Goal: Transaction & Acquisition: Purchase product/service

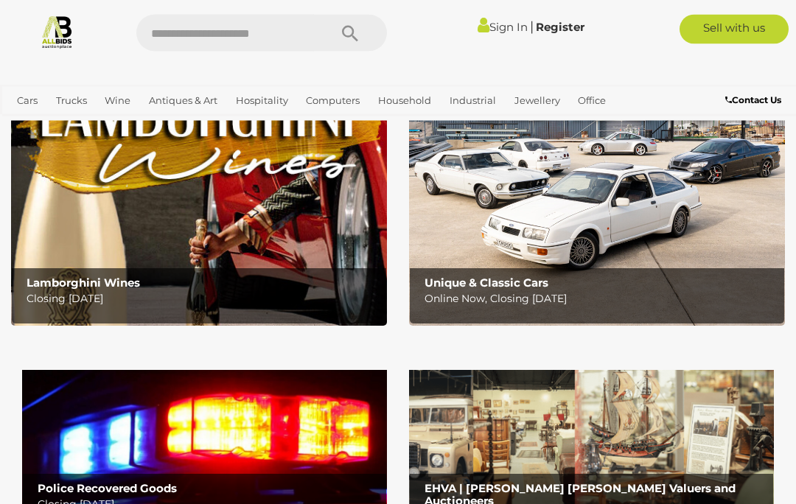
scroll to position [164, 0]
click at [0, 0] on link "Antiques & Vintage" at bounding box center [0, 0] width 0 height 0
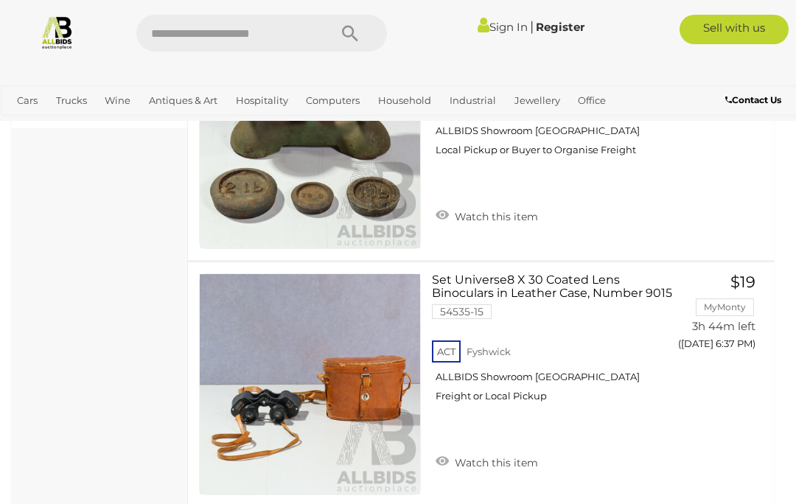
scroll to position [1090, 0]
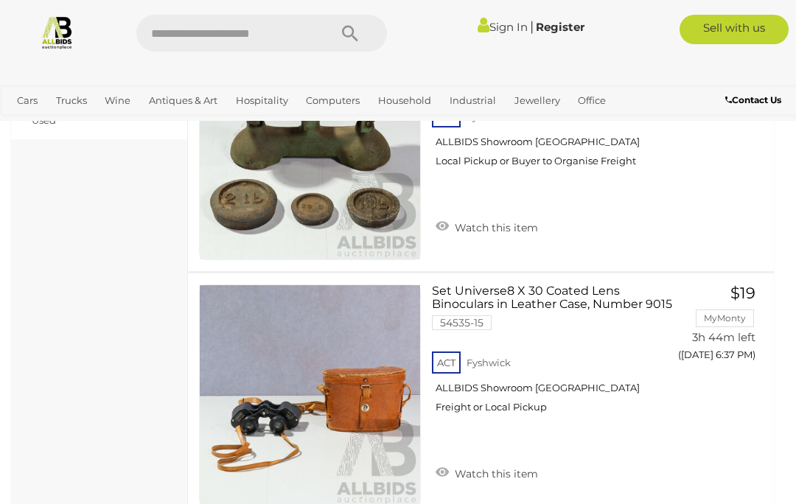
click at [168, 32] on input "text" at bounding box center [225, 33] width 178 height 37
type input "*****"
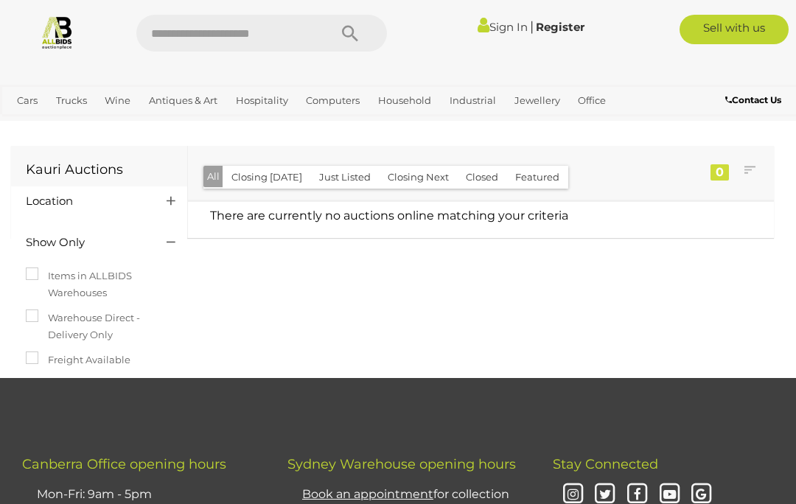
click at [163, 30] on input "text" at bounding box center [225, 33] width 178 height 37
type input "********"
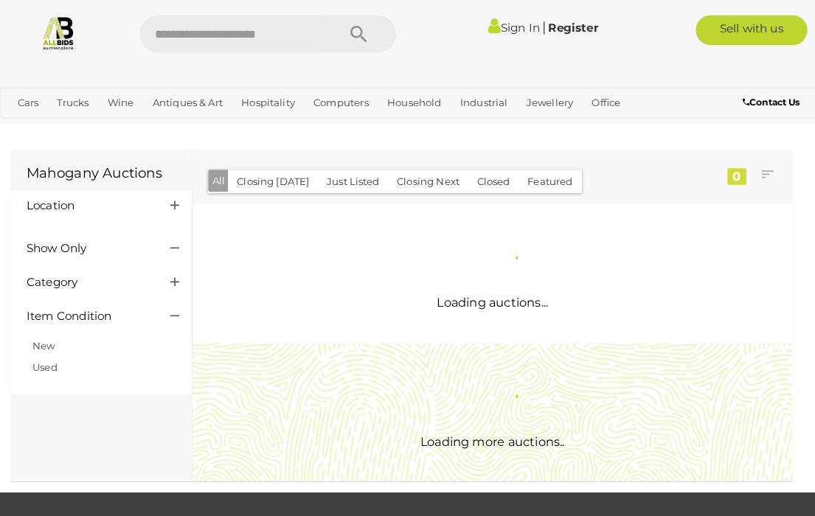
scroll to position [2, 0]
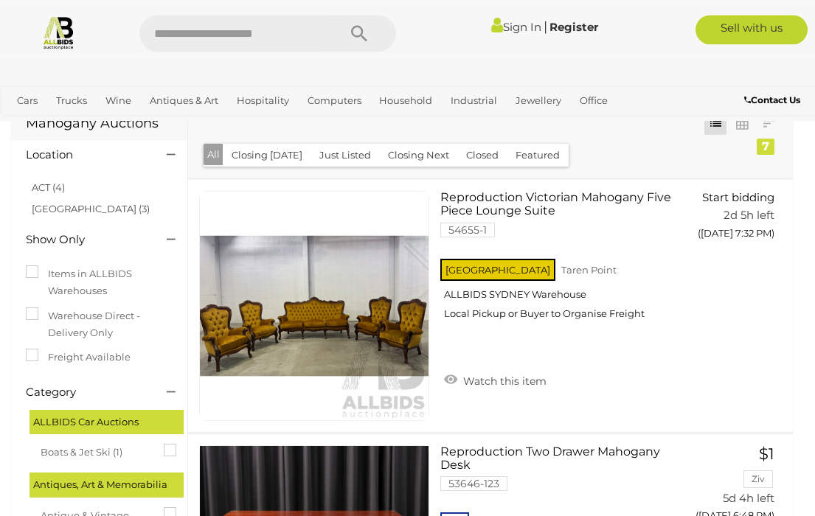
scroll to position [46, 0]
click at [164, 99] on link "Antiques & Art" at bounding box center [184, 100] width 80 height 24
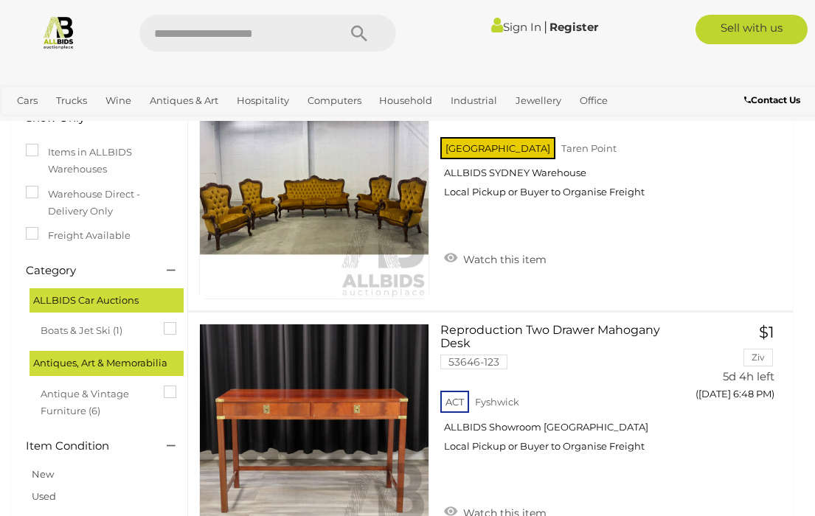
scroll to position [169, 0]
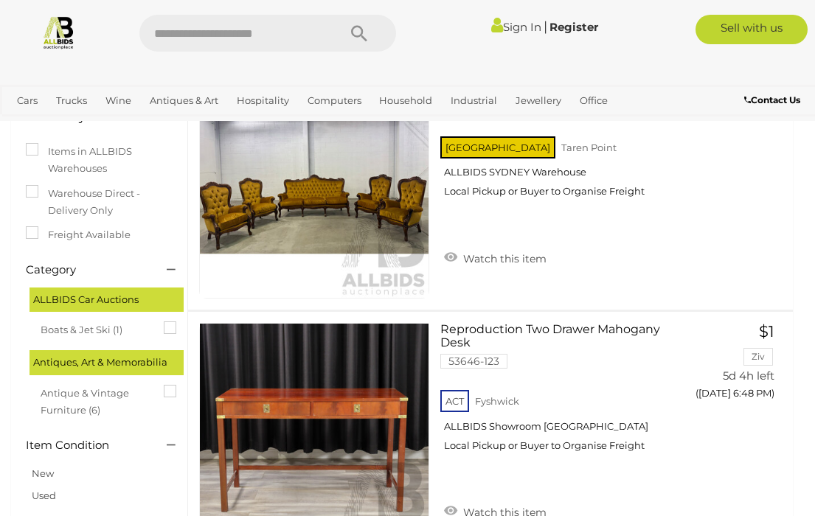
click at [0, 0] on link "View All Antiques & Art Auctions" at bounding box center [0, 0] width 0 height 0
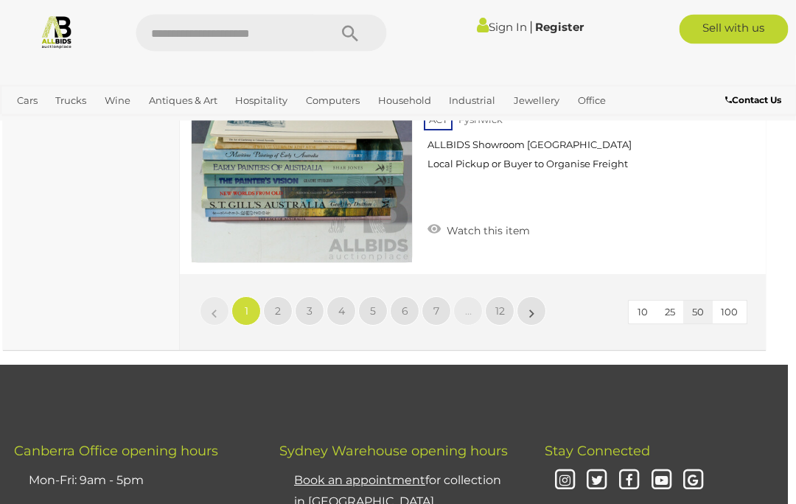
scroll to position [12662, 8]
click at [741, 301] on button "100" at bounding box center [729, 312] width 35 height 23
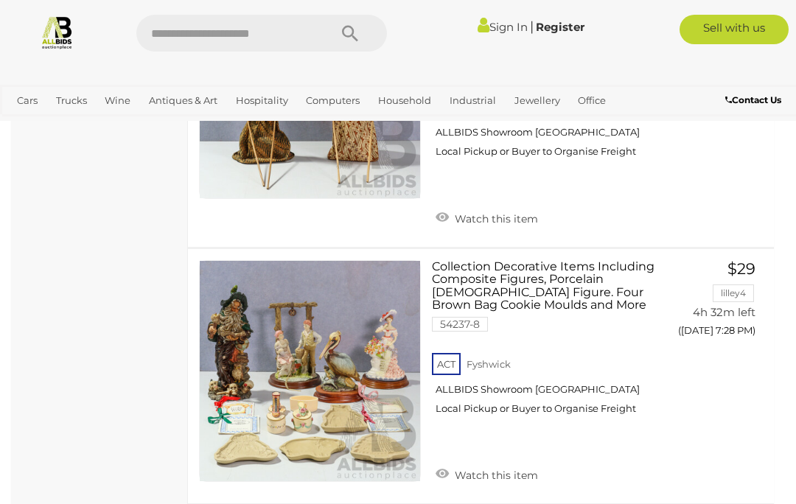
scroll to position [17720, 0]
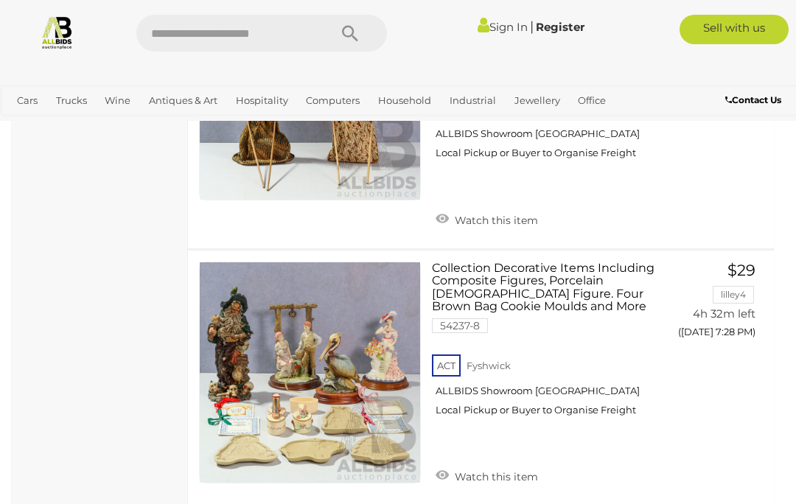
click at [170, 32] on input "text" at bounding box center [225, 33] width 178 height 37
type input "*********"
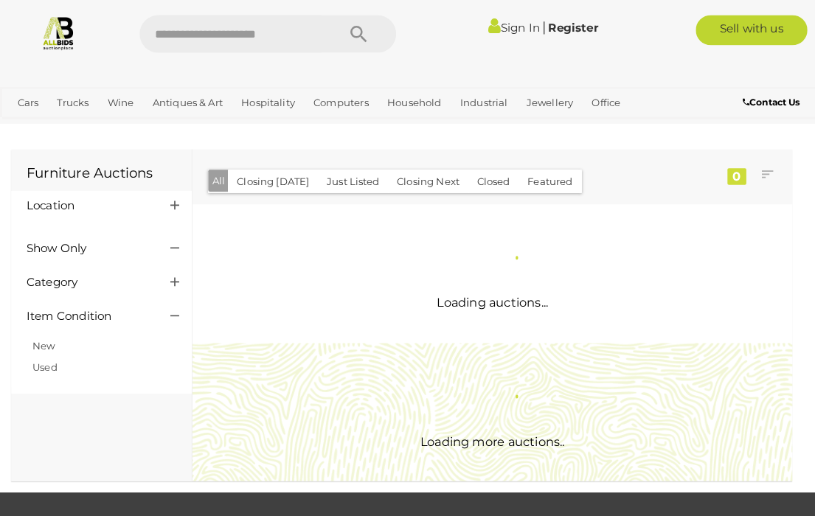
scroll to position [2, 0]
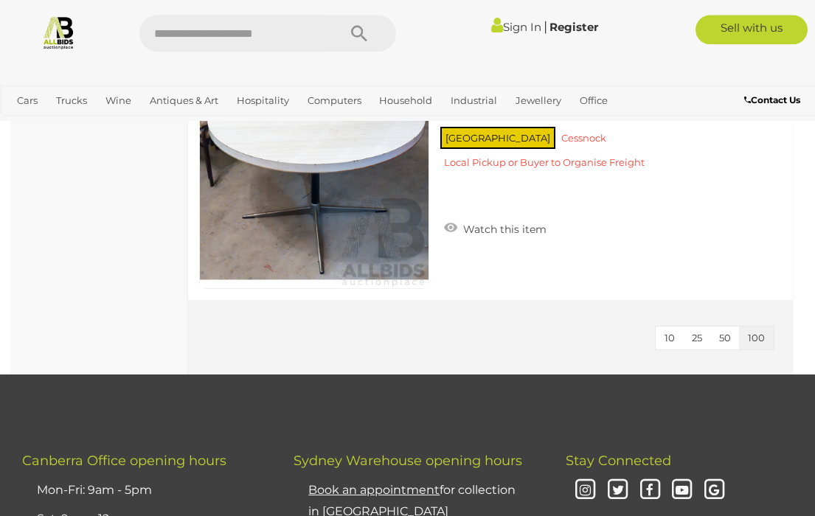
scroll to position [13211, 0]
click at [764, 332] on span "100" at bounding box center [756, 338] width 17 height 12
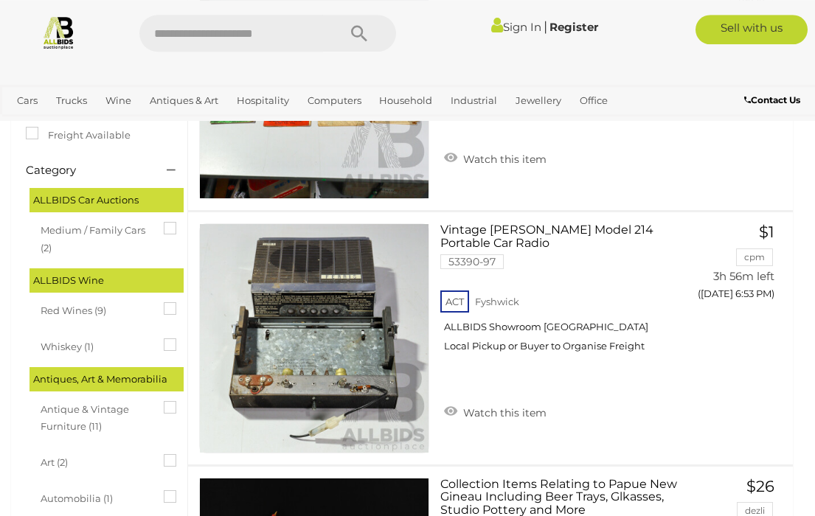
scroll to position [0, 0]
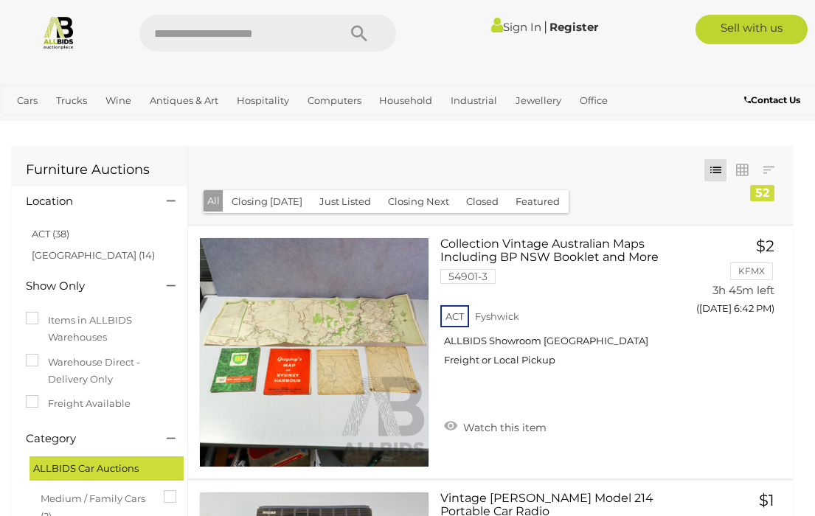
click at [66, 230] on link "ACT (38)" at bounding box center [51, 234] width 38 height 12
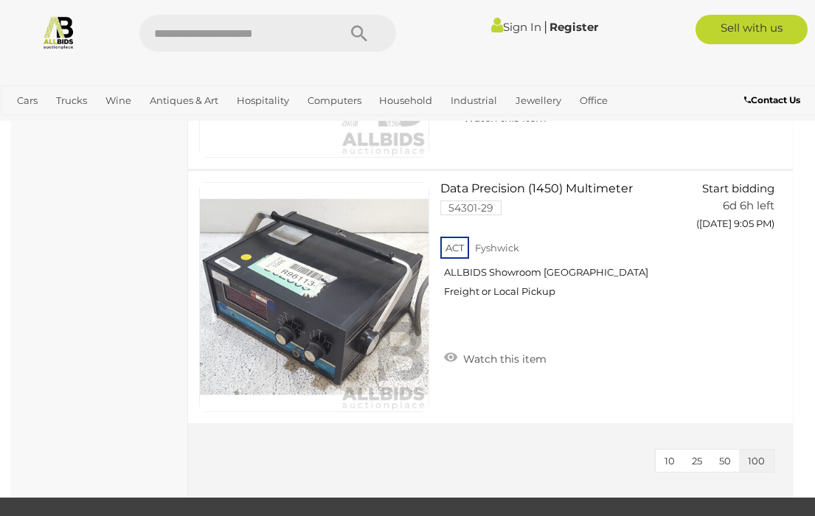
scroll to position [13066, 0]
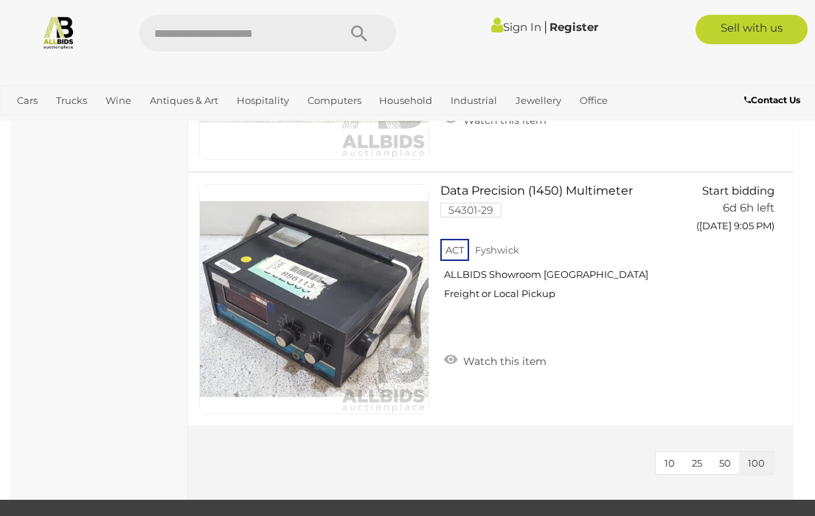
click at [0, 0] on link "Prestige & Luxury Cars" at bounding box center [0, 0] width 0 height 0
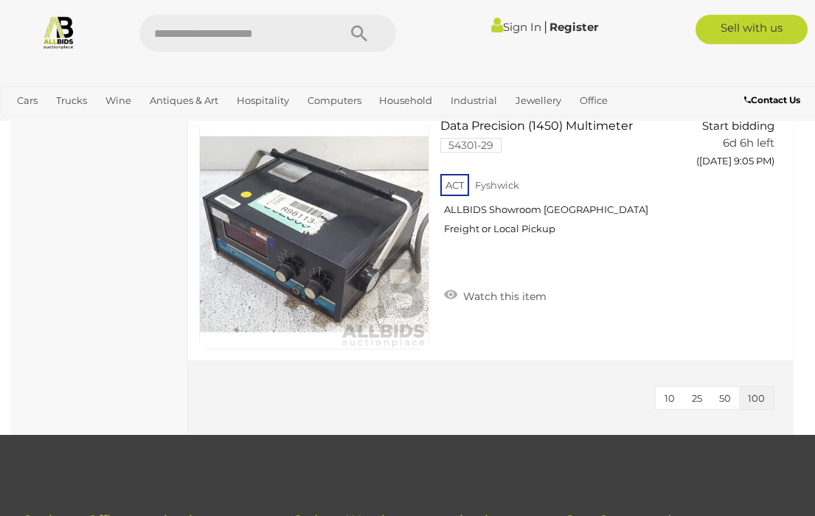
scroll to position [13131, 0]
